Goal: Information Seeking & Learning: Learn about a topic

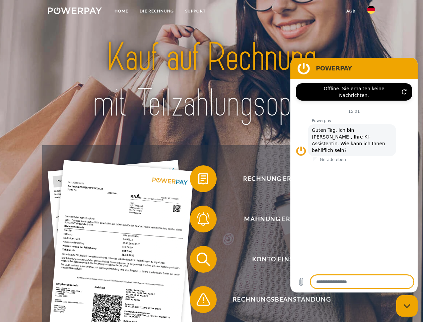
click at [75, 12] on img at bounding box center [75, 10] width 54 height 7
click at [371, 12] on img at bounding box center [371, 10] width 8 height 8
click at [351, 11] on link "agb" at bounding box center [351, 11] width 21 height 12
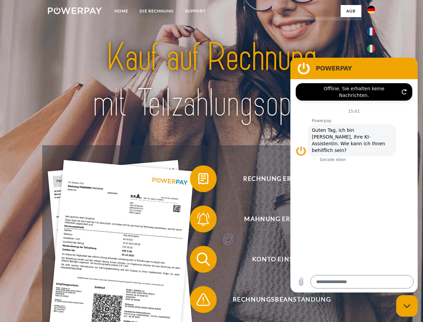
click at [198, 180] on span at bounding box center [194, 179] width 34 height 34
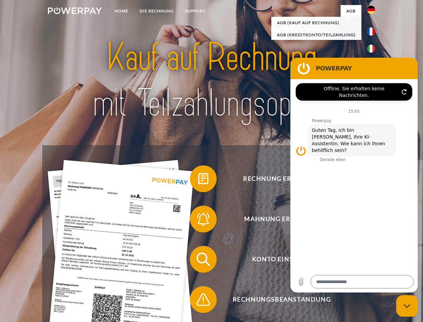
click at [198, 220] on span at bounding box center [194, 219] width 34 height 34
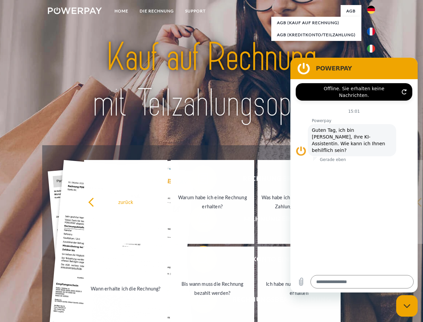
click at [198, 260] on link "Bis wann muss die Rechnung bezahlt werden?" at bounding box center [212, 288] width 83 height 84
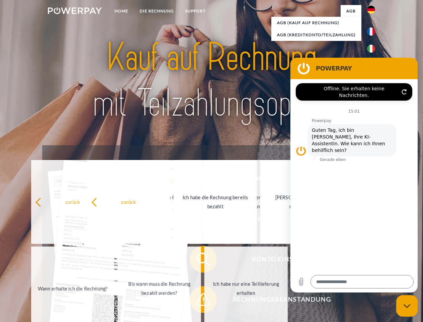
click at [198, 301] on span at bounding box center [194, 299] width 34 height 34
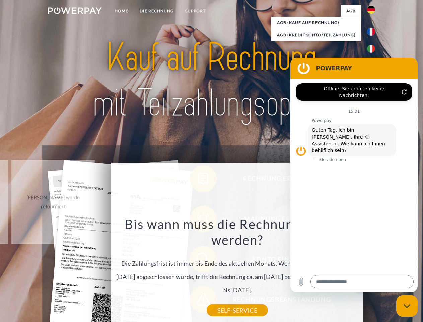
click at [407, 306] on icon "Messaging-Fenster schließen" at bounding box center [407, 306] width 7 height 4
type textarea "*"
